Goal: Task Accomplishment & Management: Manage account settings

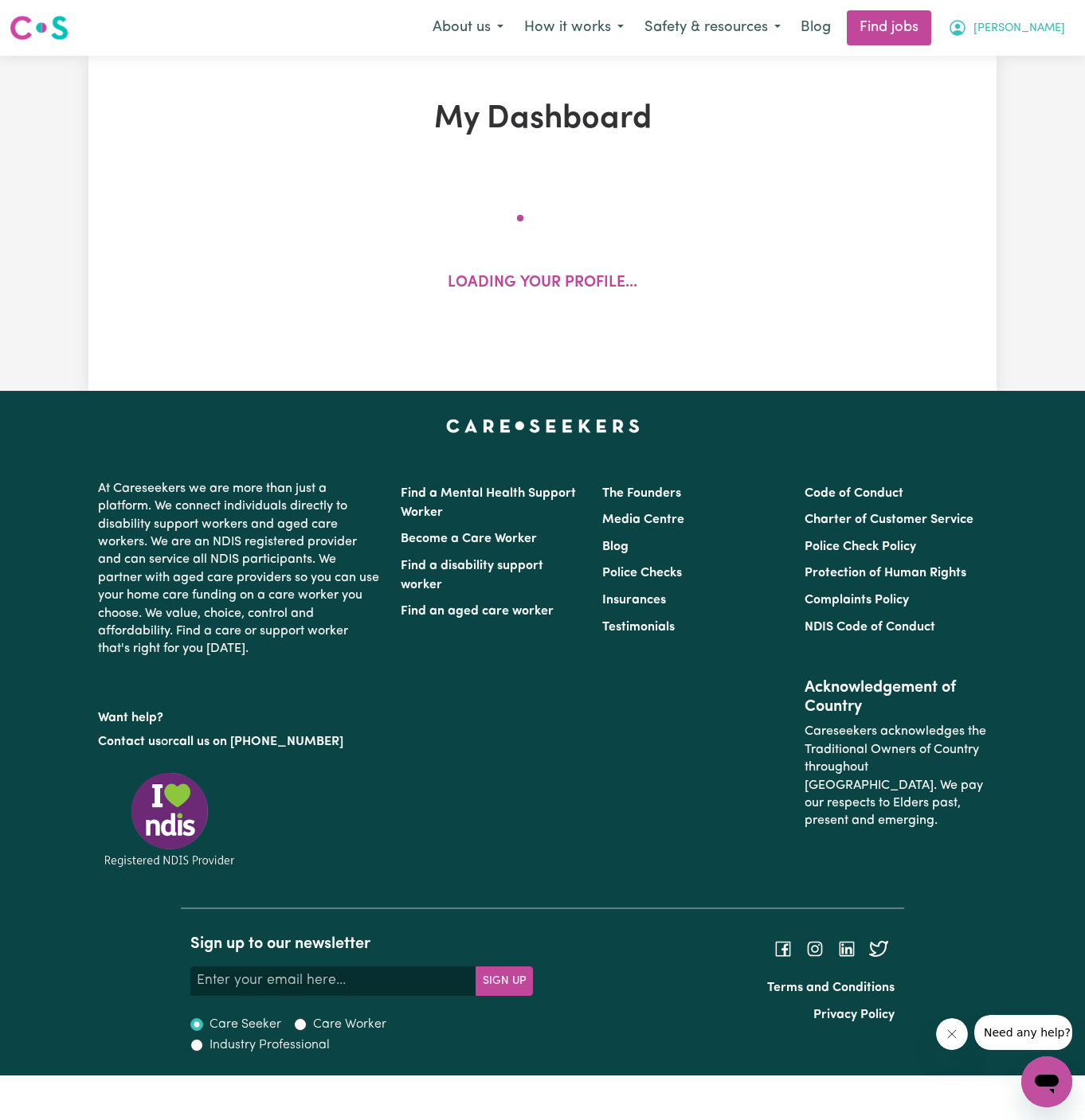
click at [1027, 34] on span "[PERSON_NAME]" at bounding box center [1019, 28] width 92 height 17
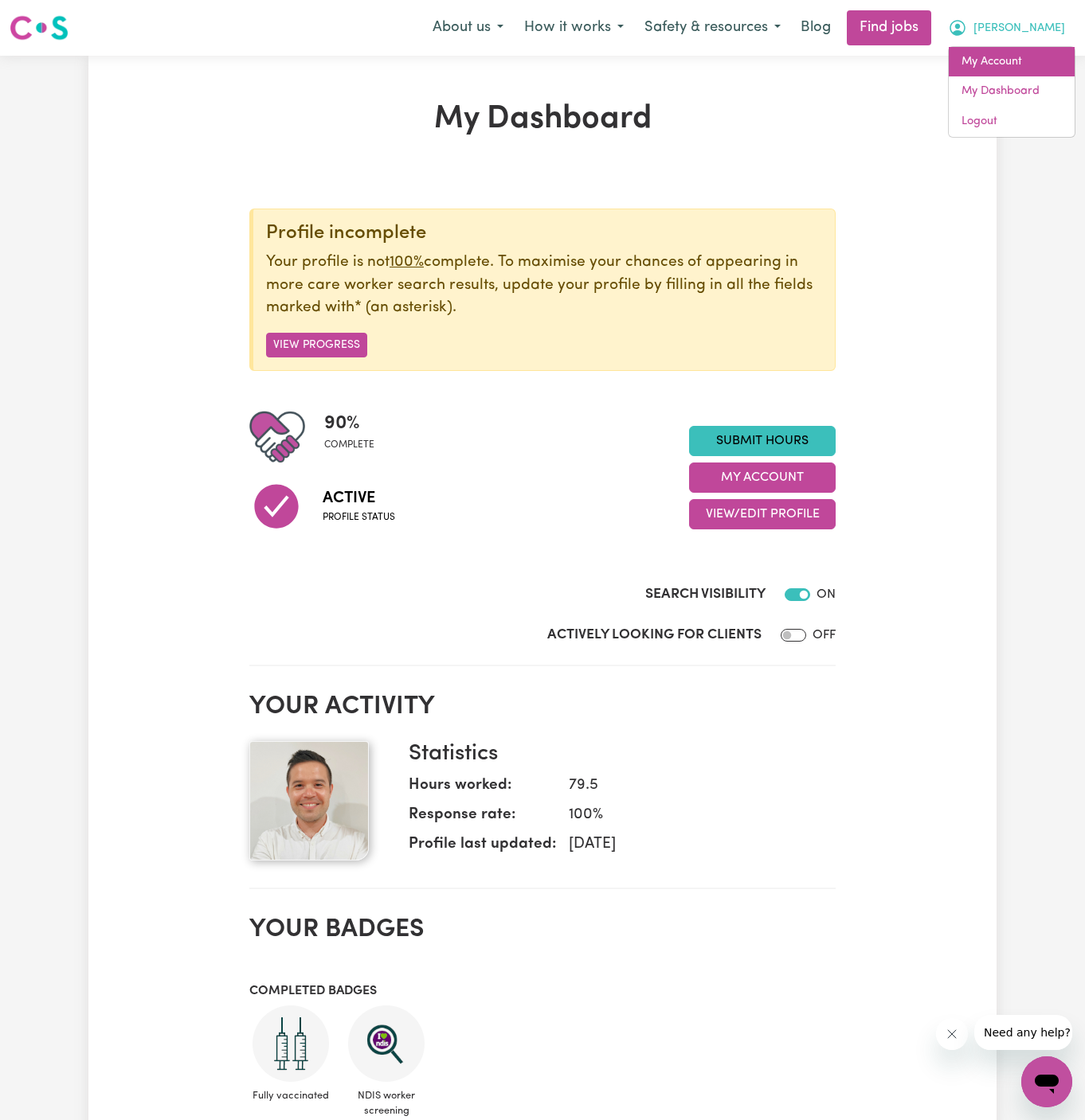
click at [1025, 58] on link "My Account" at bounding box center [1011, 62] width 126 height 30
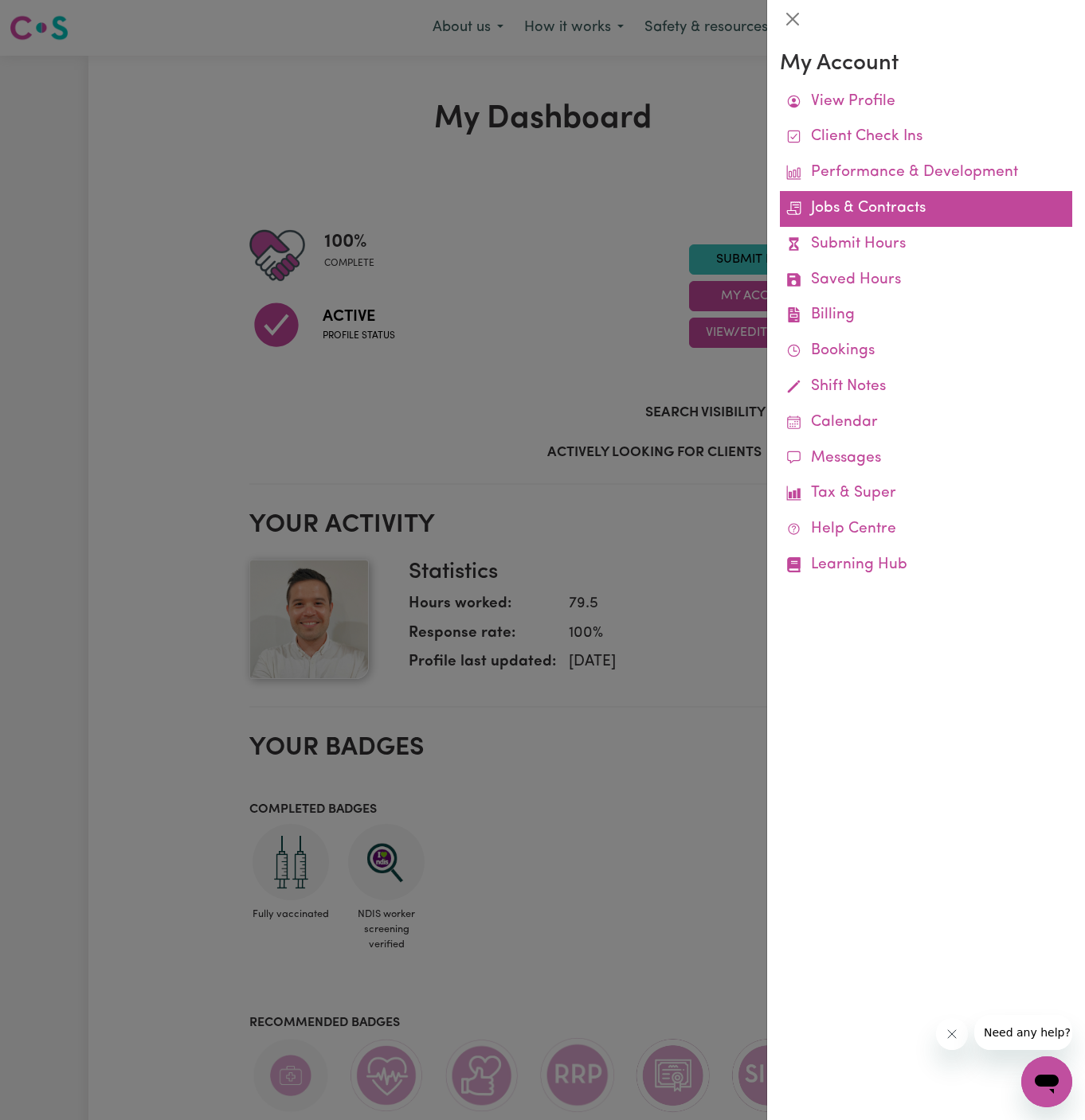
click at [869, 208] on link "Jobs & Contracts" at bounding box center [926, 208] width 292 height 35
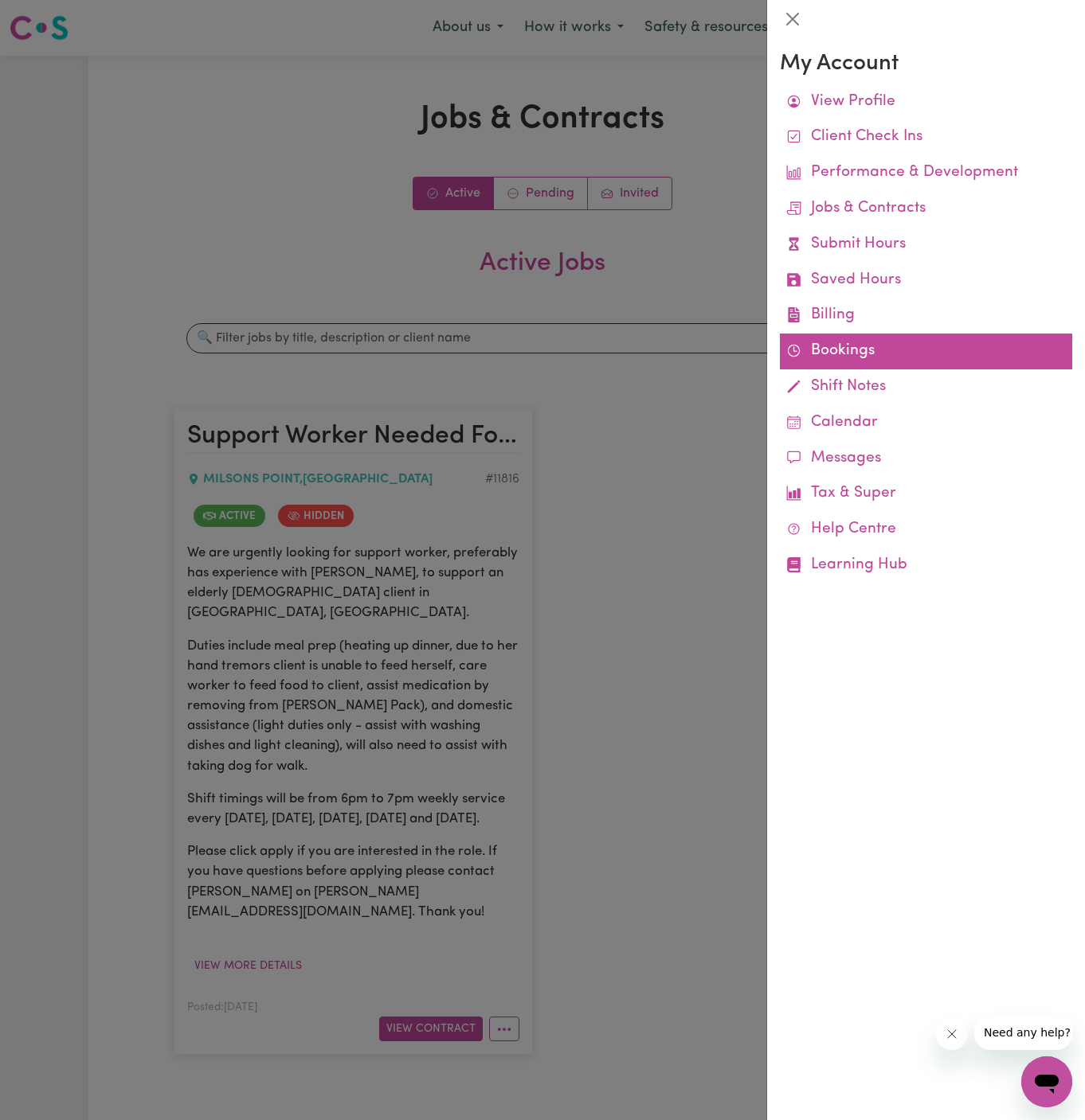
click at [826, 352] on link "Bookings" at bounding box center [926, 351] width 292 height 35
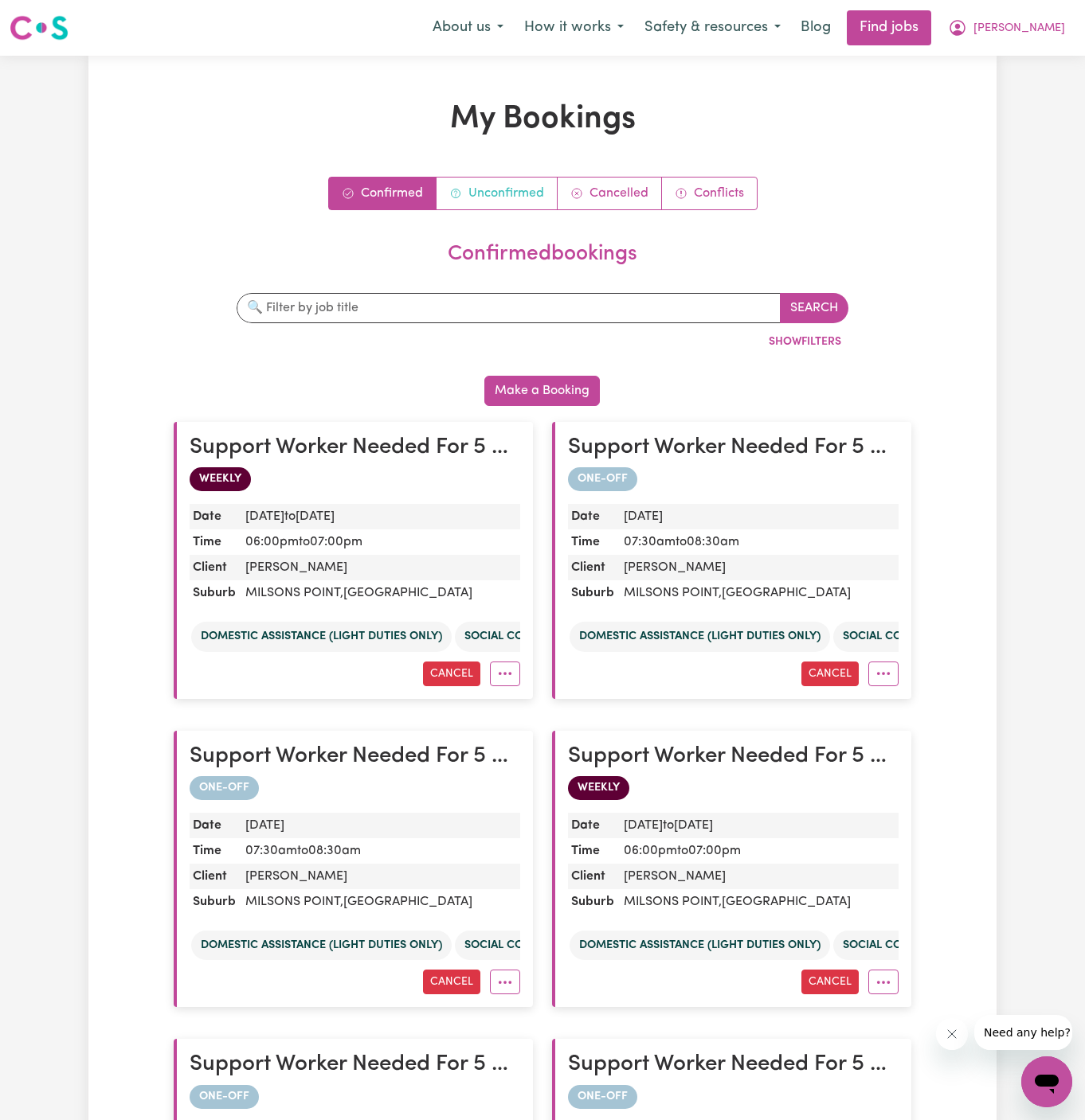
click at [491, 195] on link "Unconfirmed" at bounding box center [497, 193] width 121 height 32
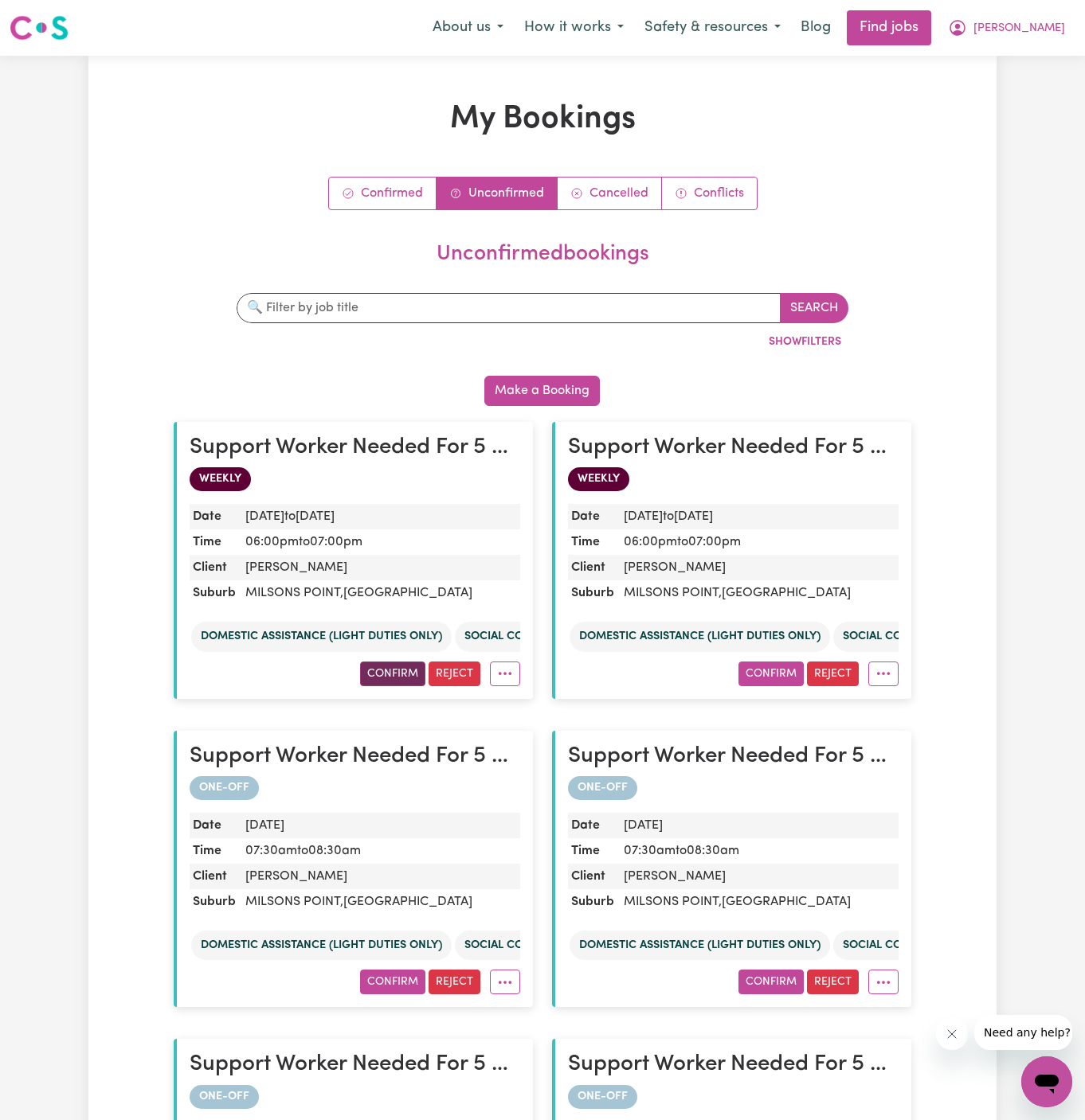
click at [399, 673] on button "Confirm" at bounding box center [393, 674] width 65 height 25
drag, startPoint x: 820, startPoint y: 668, endPoint x: 801, endPoint y: 679, distance: 22.0
click at [801, 679] on div "Confirm Reject" at bounding box center [734, 674] width 331 height 25
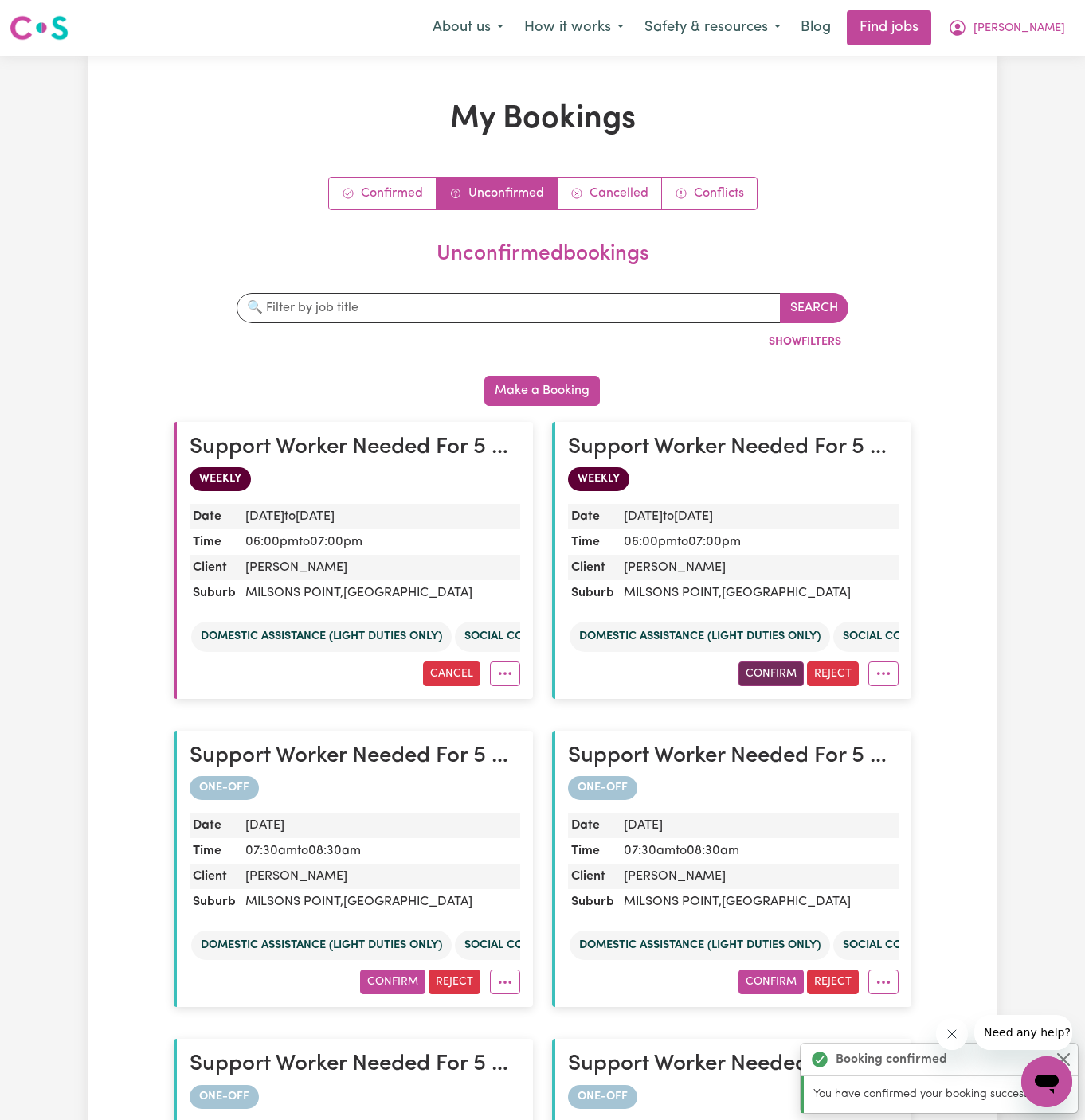
click at [781, 675] on button "Confirm" at bounding box center [771, 674] width 65 height 25
